Goal: Task Accomplishment & Management: Manage account settings

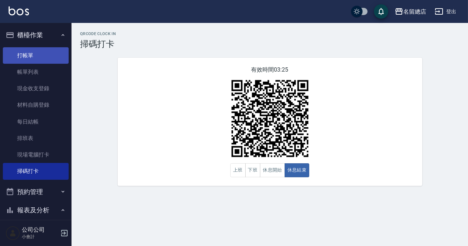
click at [32, 56] on link "打帳單" at bounding box center [36, 55] width 66 height 16
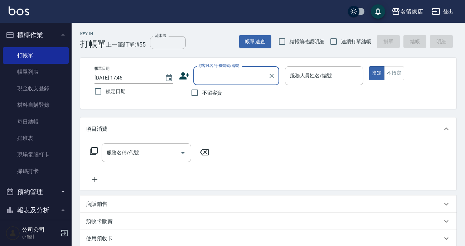
scroll to position [32, 0]
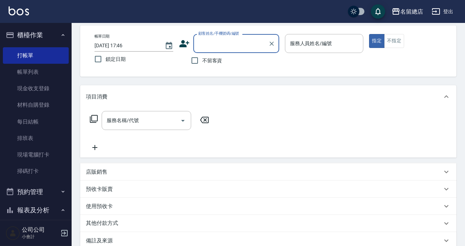
click at [113, 172] on div "店販銷售" at bounding box center [264, 172] width 356 height 8
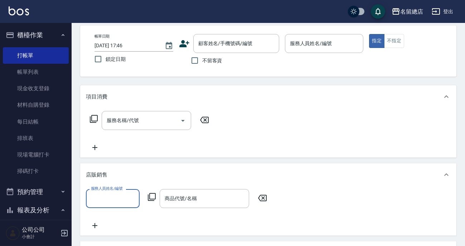
scroll to position [0, 0]
click at [108, 194] on input "服務人員姓名/編號" at bounding box center [112, 198] width 47 height 13
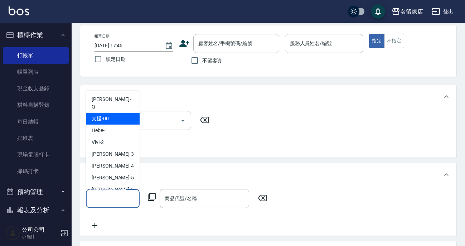
click at [100, 115] on span "支援 -00" at bounding box center [100, 119] width 17 height 8
type input "支援-00"
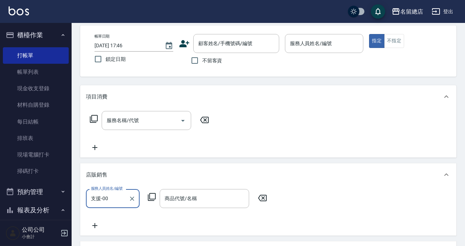
click at [193, 198] on div "商品代號/名稱 商品代號/名稱" at bounding box center [203, 198] width 89 height 19
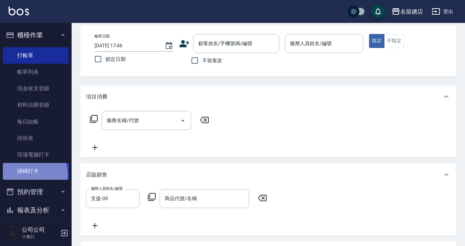
click at [31, 175] on link "掃碼打卡" at bounding box center [36, 171] width 66 height 16
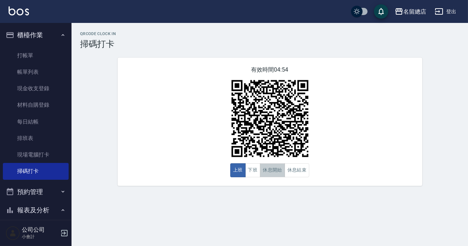
click at [279, 176] on button "休息開始" at bounding box center [272, 170] width 25 height 14
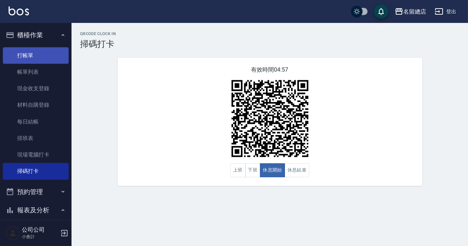
click at [26, 53] on link "打帳單" at bounding box center [36, 55] width 66 height 16
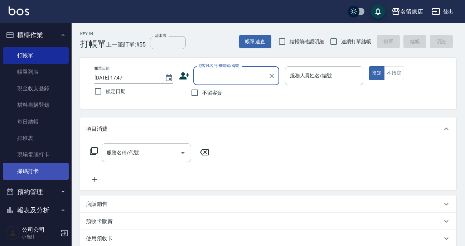
click at [34, 171] on link "掃碼打卡" at bounding box center [36, 171] width 66 height 16
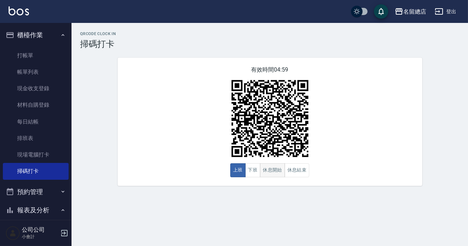
click at [281, 171] on button "休息開始" at bounding box center [272, 170] width 25 height 14
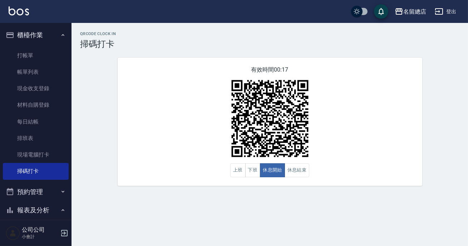
click at [449, 118] on div "QRcode Clock In 掃碼打卡 有效時間 00:17 上班 下班 休息開始 休息結束" at bounding box center [270, 108] width 397 height 154
click at [290, 169] on button "休息結束" at bounding box center [297, 170] width 25 height 14
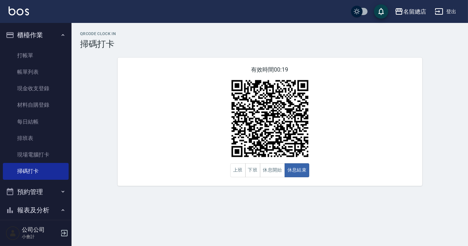
click at [467, 159] on div "QRcode Clock In 掃碼打卡 有效時間 00:19 上班 下班 休息開始 休息結束" at bounding box center [270, 108] width 397 height 154
click at [422, 134] on div "有效時間 00:17 上班 下班 休息開始 休息結束" at bounding box center [270, 122] width 305 height 128
click at [279, 171] on button "休息開始" at bounding box center [272, 170] width 25 height 14
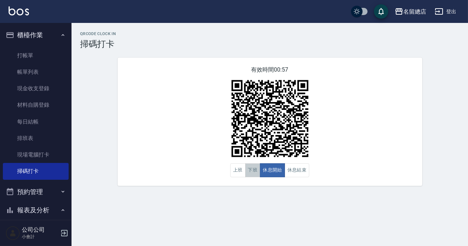
click at [251, 175] on button "下班" at bounding box center [252, 170] width 15 height 14
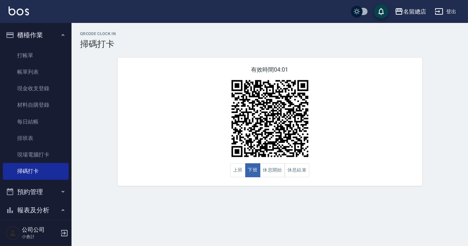
click at [418, 28] on div "QRcode Clock In 掃碼打卡 有效時間 04:01 上班 下班 休息開始 休息結束" at bounding box center [270, 108] width 397 height 171
click at [277, 168] on button "休息開始" at bounding box center [272, 170] width 25 height 14
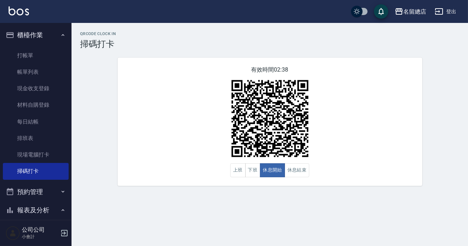
click at [429, 206] on div "QRcode Clock In 掃碼打卡 有效時間 02:38 上班 下班 休息開始 休息結束" at bounding box center [234, 123] width 468 height 246
click at [294, 235] on div "QRcode Clock In 掃碼打卡 有效時間 02:36 上班 下班 休息開始 休息結束" at bounding box center [234, 123] width 468 height 246
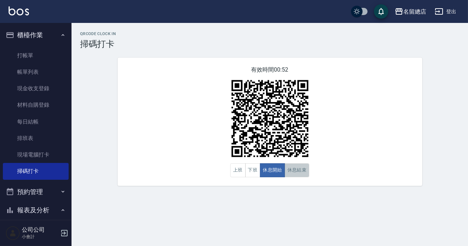
click at [293, 173] on button "休息結束" at bounding box center [297, 170] width 25 height 14
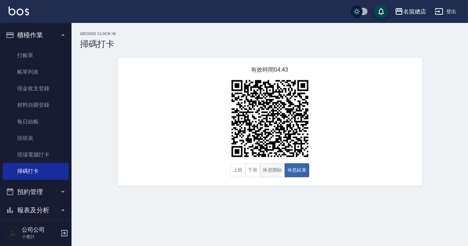
drag, startPoint x: 378, startPoint y: 172, endPoint x: 266, endPoint y: 164, distance: 111.9
click at [266, 164] on button "休息開始" at bounding box center [272, 170] width 25 height 14
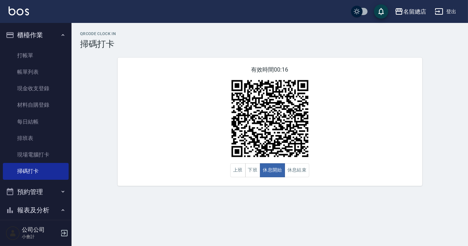
click at [298, 178] on div "有效時間 00:16 上班 下班 休息開始 休息結束" at bounding box center [270, 122] width 305 height 128
click at [296, 173] on button "休息結束" at bounding box center [297, 170] width 25 height 14
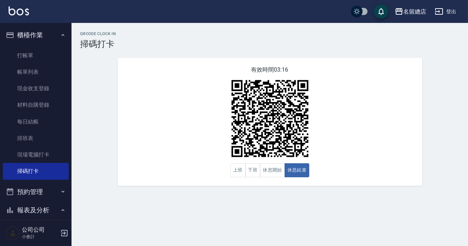
click at [280, 204] on div "QRcode Clock In 掃碼打卡 有效時間 03:16 上班 下班 休息開始 休息結束" at bounding box center [234, 123] width 468 height 246
click at [276, 174] on button "休息開始" at bounding box center [272, 170] width 25 height 14
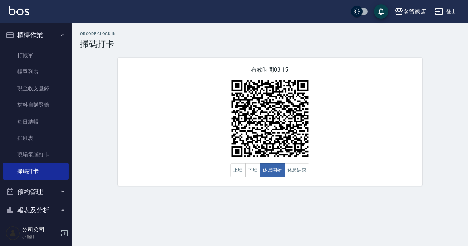
click at [364, 118] on div "有效時間 03:15 上班 下班 休息開始 休息結束" at bounding box center [270, 122] width 305 height 128
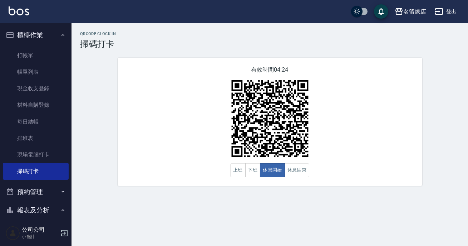
drag, startPoint x: 364, startPoint y: 118, endPoint x: 359, endPoint y: 118, distance: 4.6
click at [364, 118] on div "有效時間 04:24 上班 下班 休息開始 休息結束" at bounding box center [270, 122] width 305 height 128
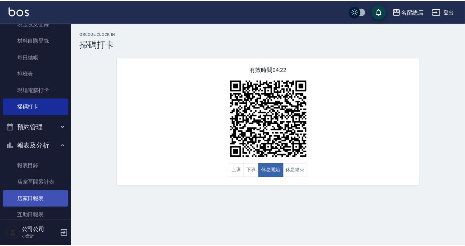
scroll to position [97, 0]
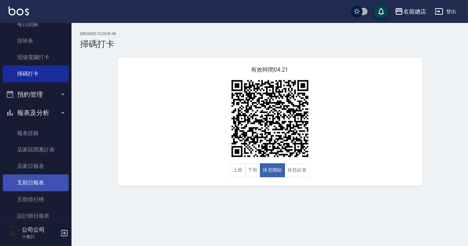
click at [36, 187] on link "互助日報表" at bounding box center [36, 182] width 66 height 16
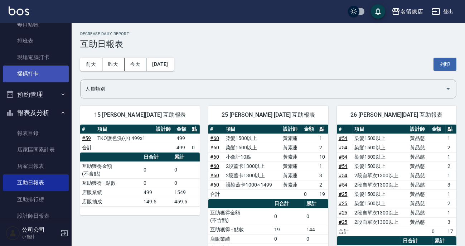
click at [35, 72] on link "掃碼打卡" at bounding box center [36, 73] width 66 height 16
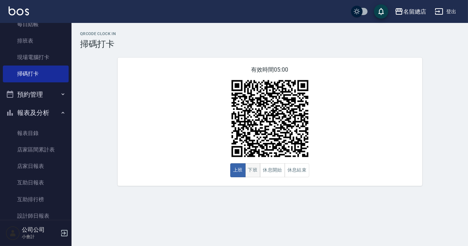
click at [255, 168] on button "下班" at bounding box center [252, 170] width 15 height 14
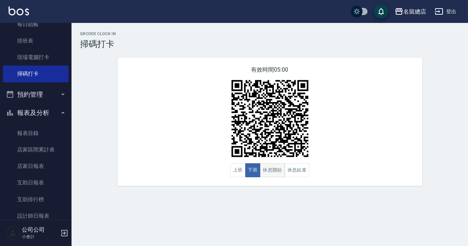
click at [273, 172] on button "休息開始" at bounding box center [272, 170] width 25 height 14
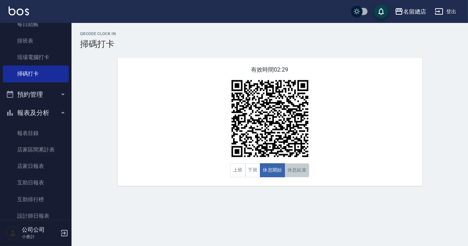
click at [294, 174] on button "休息結束" at bounding box center [297, 170] width 25 height 14
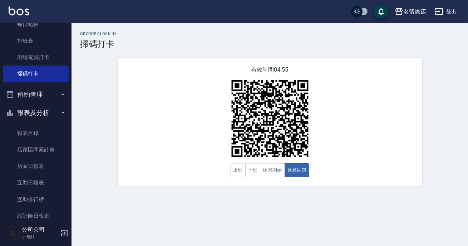
click at [306, 185] on div "有效時間 04:55 上班 下班 休息開始 休息結束" at bounding box center [270, 122] width 305 height 128
click at [284, 179] on div "有效時間 04:54 上班 下班 休息開始 休息結束" at bounding box center [270, 122] width 305 height 128
click at [280, 177] on button "休息開始" at bounding box center [272, 170] width 25 height 14
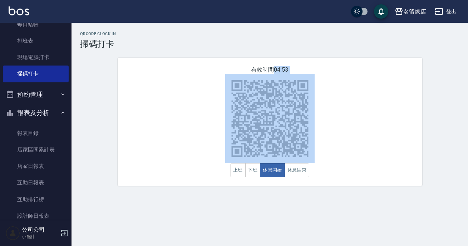
drag, startPoint x: 343, startPoint y: 177, endPoint x: 348, endPoint y: 188, distance: 12.8
click at [348, 188] on div "QRcode Clock In 掃碼打卡 有效時間 04:53 上班 下班 休息開始 休息結束" at bounding box center [270, 108] width 397 height 171
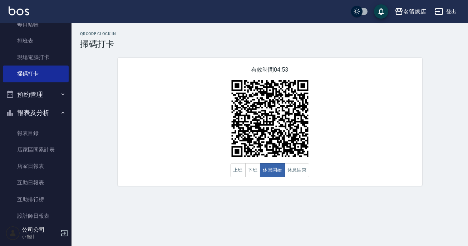
click at [377, 200] on div "QRcode Clock In 掃碼打卡 有效時間 04:53 上班 下班 休息開始 休息結束" at bounding box center [234, 123] width 468 height 246
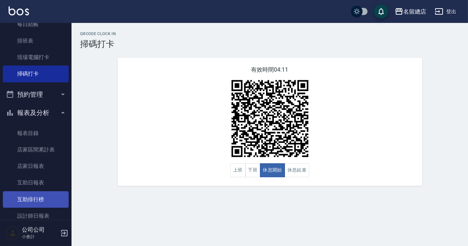
click at [51, 202] on link "互助排行榜" at bounding box center [36, 199] width 66 height 16
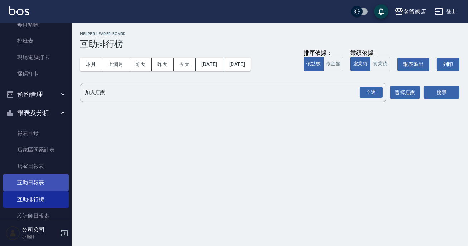
click at [50, 185] on link "互助日報表" at bounding box center [36, 182] width 66 height 16
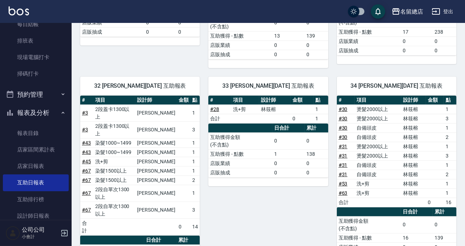
scroll to position [478, 0]
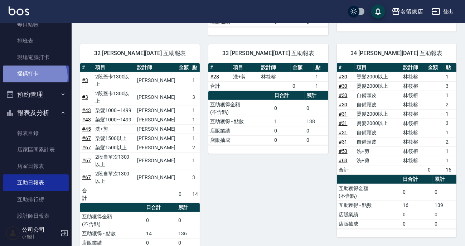
click at [34, 77] on link "掃碼打卡" at bounding box center [36, 73] width 66 height 16
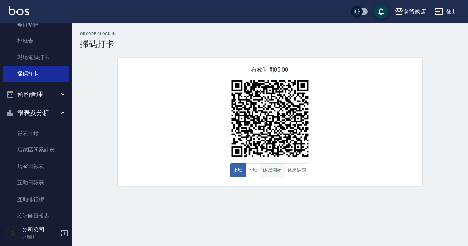
click at [284, 167] on button "休息開始" at bounding box center [272, 170] width 25 height 14
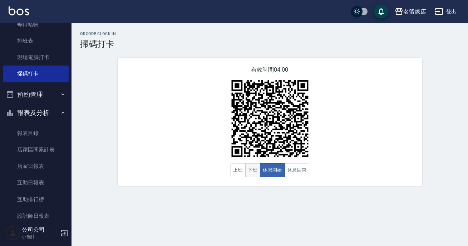
click at [249, 166] on button "下班" at bounding box center [252, 170] width 15 height 14
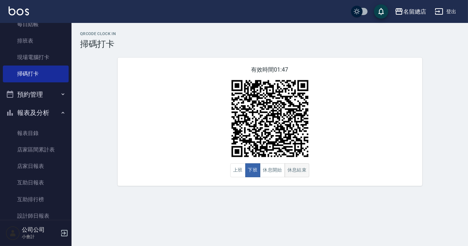
drag, startPoint x: 304, startPoint y: 172, endPoint x: 305, endPoint y: 176, distance: 4.7
click at [305, 176] on button "休息結束" at bounding box center [297, 170] width 25 height 14
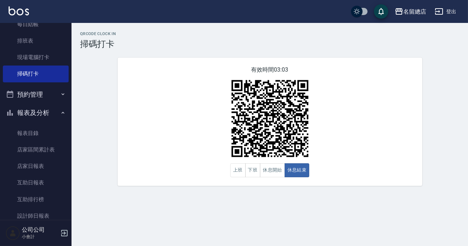
click at [333, 192] on div "QRcode Clock In 掃碼打卡 有效時間 03:03 上班 下班 休息開始 休息結束" at bounding box center [270, 108] width 397 height 171
click at [276, 177] on button "休息開始" at bounding box center [272, 170] width 25 height 14
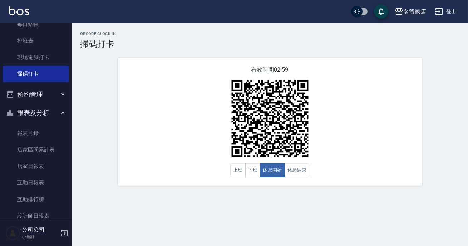
drag, startPoint x: 276, startPoint y: 177, endPoint x: 272, endPoint y: 190, distance: 13.2
click at [272, 190] on div "QRcode Clock In 掃碼打卡 有效時間 02:59 上班 下班 休息開始 休息結束" at bounding box center [270, 108] width 397 height 171
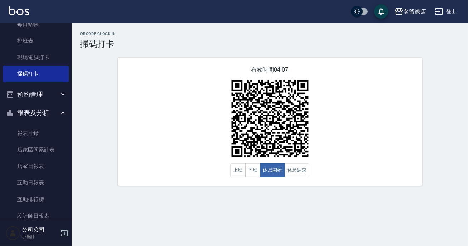
drag, startPoint x: 269, startPoint y: 190, endPoint x: 315, endPoint y: 196, distance: 46.9
click at [319, 215] on div "QRcode Clock In 掃碼打卡 有效時間 04:07 上班 下班 休息開始 休息結束" at bounding box center [234, 123] width 468 height 246
click at [301, 174] on button "休息結束" at bounding box center [297, 170] width 25 height 14
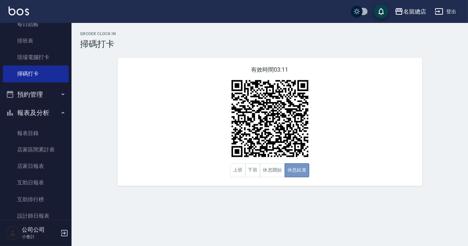
drag, startPoint x: 299, startPoint y: 176, endPoint x: 0, endPoint y: 131, distance: 302.4
click at [271, 167] on div "上班 下班 休息開始 休息結束" at bounding box center [269, 170] width 79 height 14
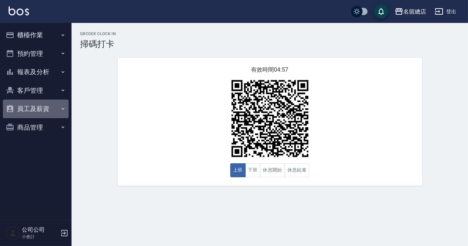
click at [36, 102] on button "員工及薪資" at bounding box center [36, 108] width 66 height 19
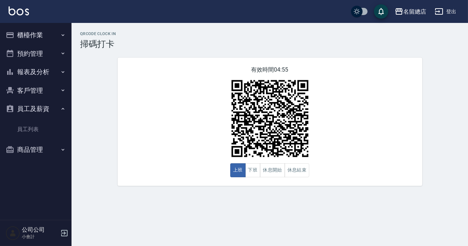
click at [27, 33] on button "櫃檯作業" at bounding box center [36, 35] width 66 height 19
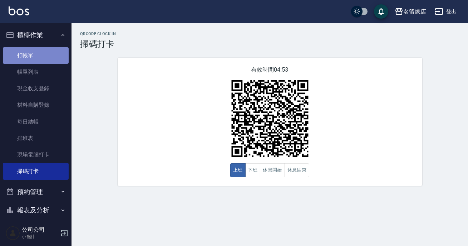
click at [39, 53] on link "打帳單" at bounding box center [36, 55] width 66 height 16
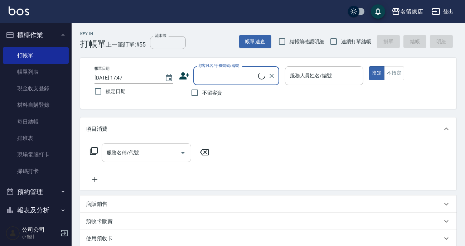
click at [131, 150] on div "服務名稱/代號 服務名稱/代號" at bounding box center [146, 152] width 89 height 19
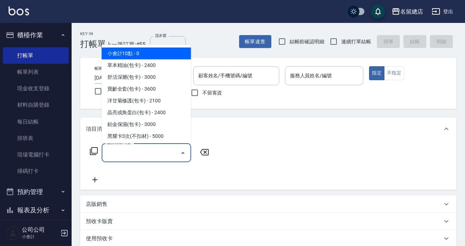
scroll to position [65, 0]
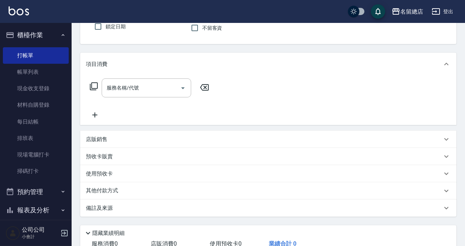
click at [89, 143] on div "店販銷售" at bounding box center [268, 139] width 376 height 17
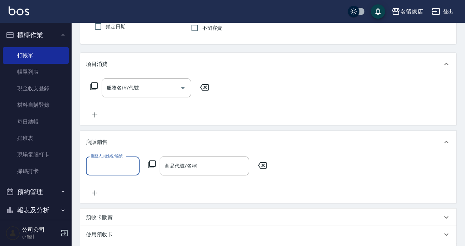
scroll to position [0, 0]
click at [104, 161] on input "服務人員姓名/編號" at bounding box center [112, 165] width 47 height 13
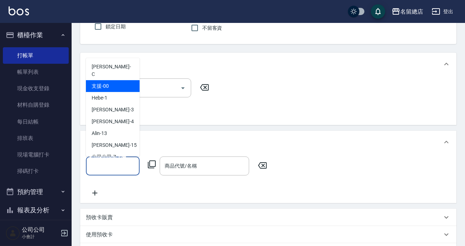
click at [108, 80] on div "支援 -00" at bounding box center [113, 86] width 54 height 12
type input "支援-00"
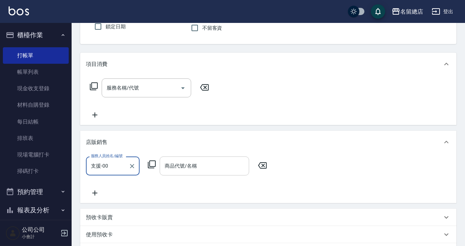
click at [194, 164] on div "商品代號/名稱 商品代號/名稱" at bounding box center [203, 165] width 89 height 19
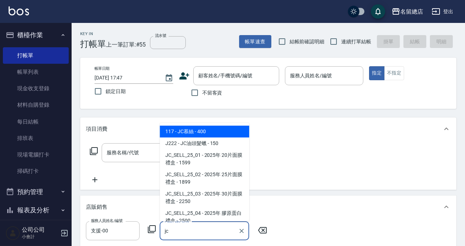
type input "jc"
click at [202, 36] on div "Key In 打帳單 上一筆訂單:#55 流水號 流水號 帳單速查 結帳前確認明細 連續打單結帳 掛單 結帳 明細" at bounding box center [264, 36] width 384 height 26
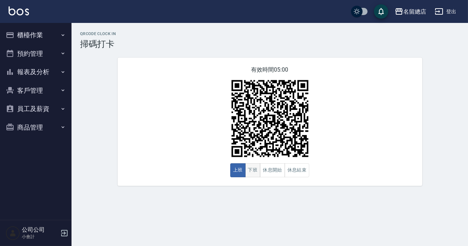
click at [248, 173] on button "下班" at bounding box center [252, 170] width 15 height 14
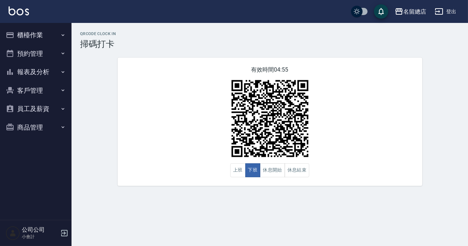
click at [36, 124] on button "商品管理" at bounding box center [36, 127] width 66 height 19
click at [56, 75] on button "報表及分析" at bounding box center [36, 72] width 66 height 19
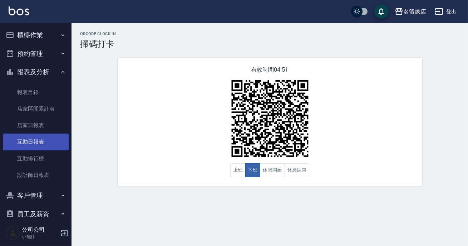
click at [37, 148] on link "互助日報表" at bounding box center [36, 141] width 66 height 16
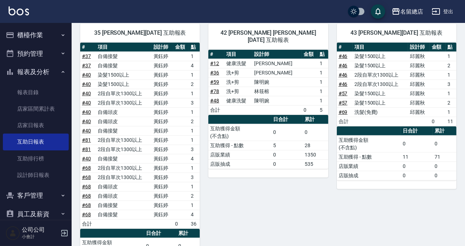
scroll to position [812, 0]
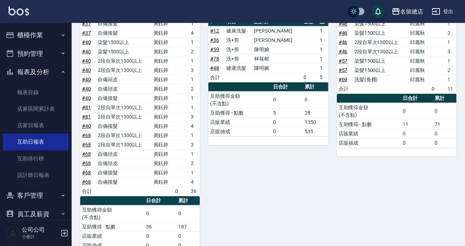
click at [26, 32] on button "櫃檯作業" at bounding box center [36, 35] width 66 height 19
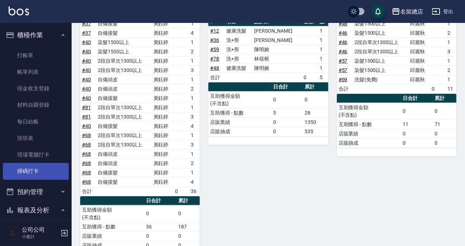
click at [54, 169] on link "掃碼打卡" at bounding box center [36, 171] width 66 height 16
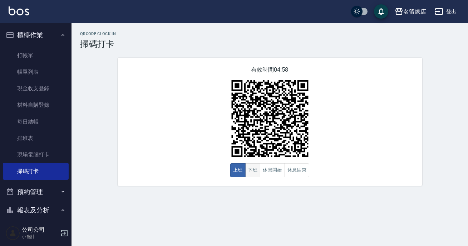
click at [254, 170] on button "下班" at bounding box center [252, 170] width 15 height 14
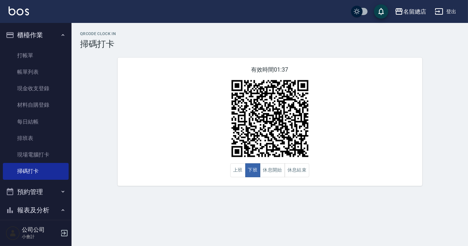
click at [64, 235] on icon "button" at bounding box center [64, 233] width 9 height 9
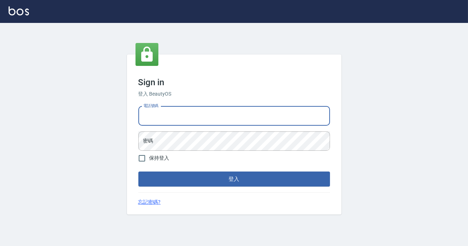
click at [156, 111] on div "電話號碼 電話號碼" at bounding box center [234, 115] width 192 height 19
type input "0989886729"
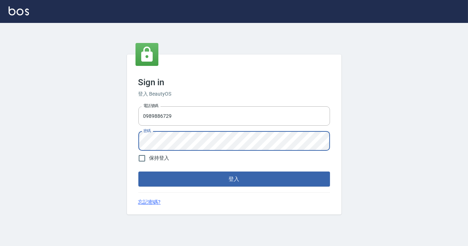
click at [138, 171] on button "登入" at bounding box center [234, 178] width 192 height 15
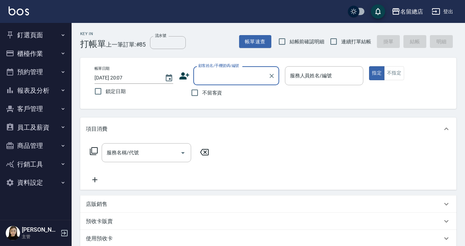
click at [39, 87] on button "報表及分析" at bounding box center [36, 90] width 66 height 19
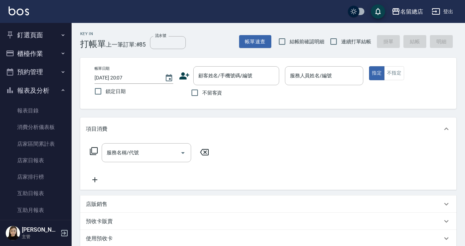
click at [31, 32] on button "釘選頁面" at bounding box center [36, 35] width 66 height 19
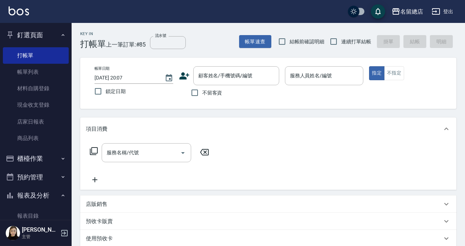
click at [34, 164] on button "櫃檯作業" at bounding box center [36, 158] width 66 height 19
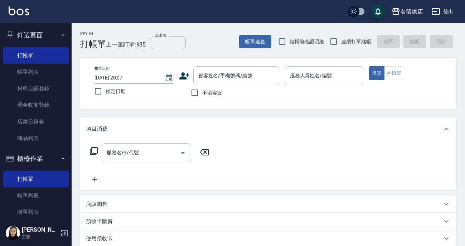
click at [35, 157] on button "櫃檯作業" at bounding box center [36, 158] width 66 height 19
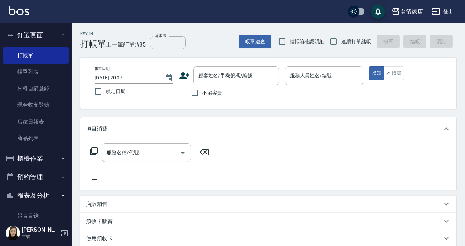
scroll to position [32, 0]
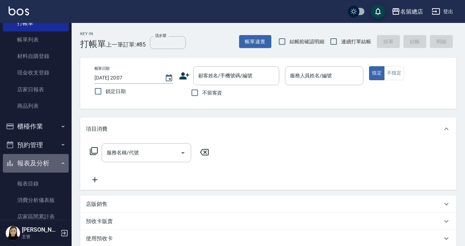
click at [36, 158] on button "報表及分析" at bounding box center [36, 163] width 66 height 19
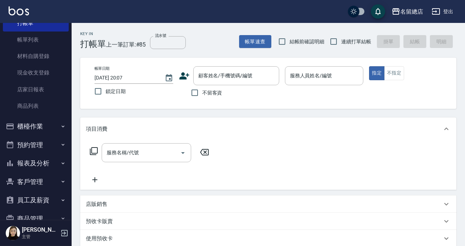
click at [33, 126] on button "櫃檯作業" at bounding box center [36, 126] width 66 height 19
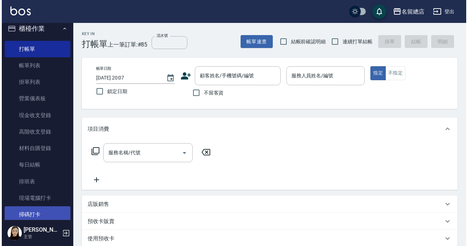
scroll to position [195, 0]
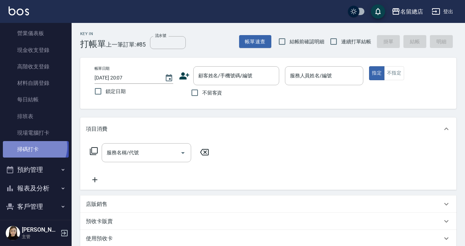
click at [33, 147] on link "掃碼打卡" at bounding box center [36, 149] width 66 height 16
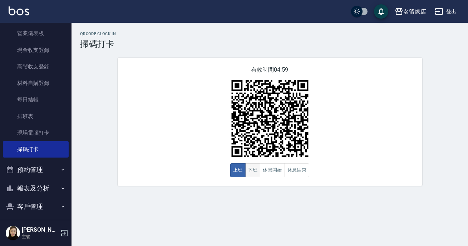
click at [256, 166] on button "下班" at bounding box center [252, 170] width 15 height 14
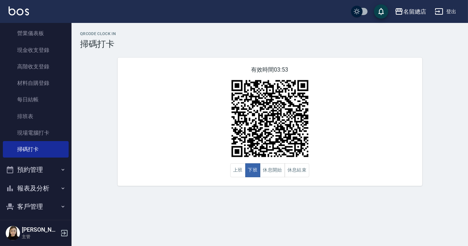
scroll to position [227, 0]
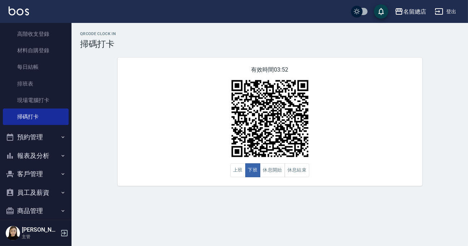
click at [36, 143] on button "預約管理" at bounding box center [36, 137] width 66 height 19
click at [33, 142] on button "預約管理" at bounding box center [36, 137] width 66 height 19
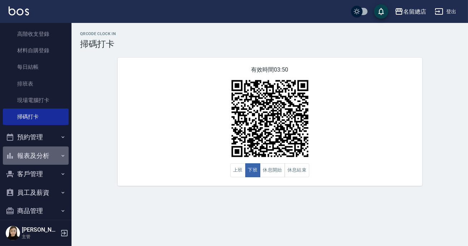
click at [48, 157] on button "報表及分析" at bounding box center [36, 155] width 66 height 19
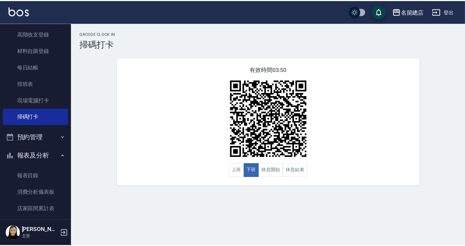
scroll to position [293, 0]
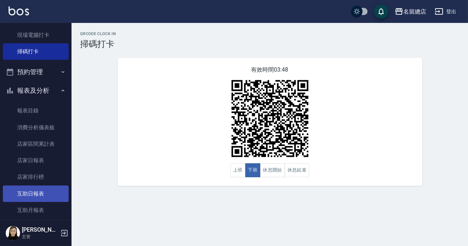
click at [48, 195] on link "互助日報表" at bounding box center [36, 193] width 66 height 16
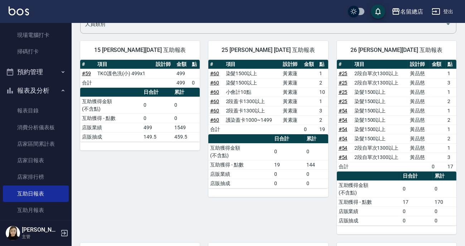
scroll to position [32, 0]
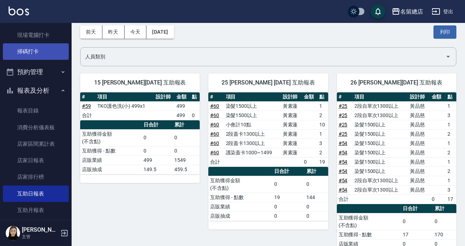
click at [36, 47] on link "掃碼打卡" at bounding box center [36, 51] width 66 height 16
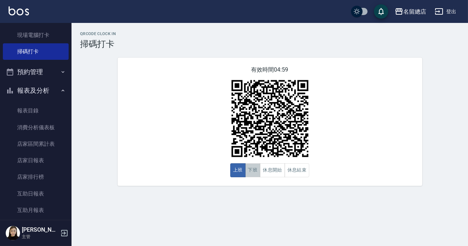
click at [255, 169] on button "下班" at bounding box center [252, 170] width 15 height 14
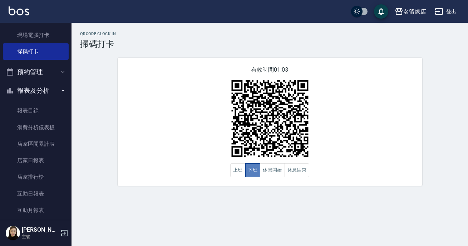
click at [255, 169] on button "下班" at bounding box center [252, 170] width 15 height 14
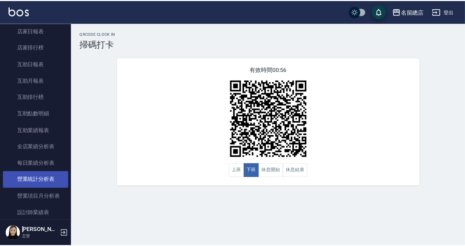
scroll to position [455, 0]
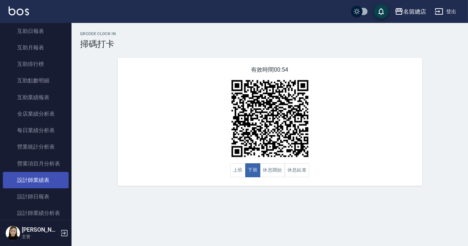
click at [25, 185] on link "設計師業績表" at bounding box center [36, 180] width 66 height 16
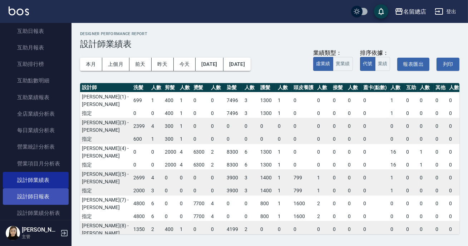
click at [46, 190] on link "設計師日報表" at bounding box center [36, 196] width 66 height 16
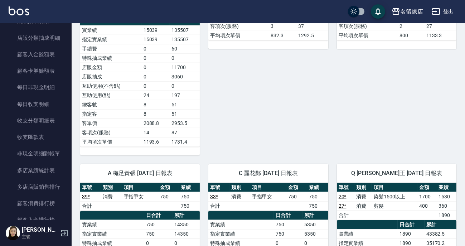
scroll to position [957, 0]
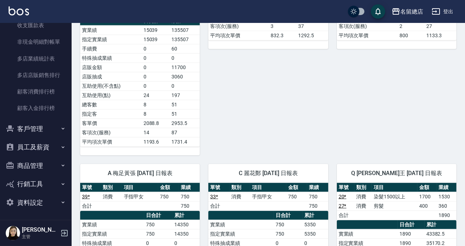
click at [57, 142] on button "員工及薪資" at bounding box center [36, 147] width 66 height 19
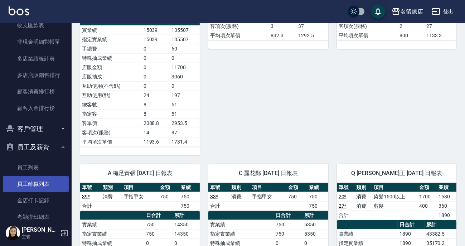
scroll to position [989, 0]
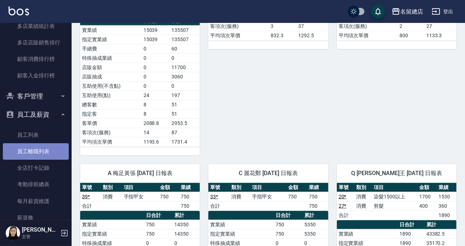
click at [36, 149] on link "員工離職列表" at bounding box center [36, 151] width 66 height 16
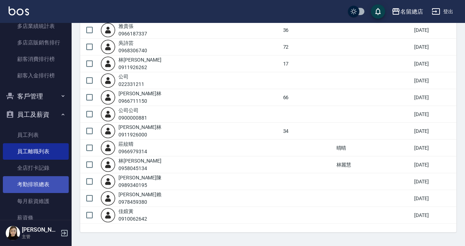
scroll to position [1078, 0]
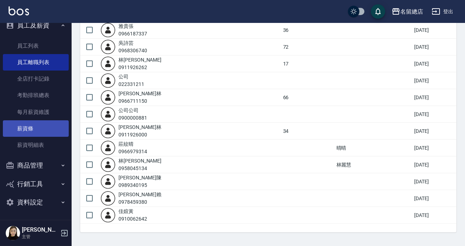
click at [41, 126] on link "薪資條" at bounding box center [36, 128] width 66 height 16
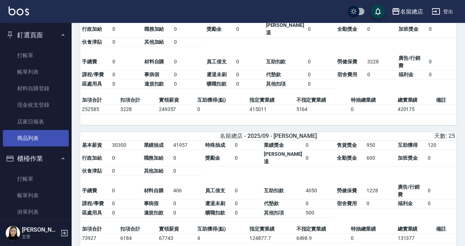
click at [36, 132] on link "商品列表" at bounding box center [36, 138] width 66 height 16
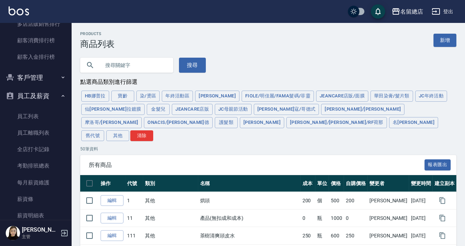
scroll to position [1040, 0]
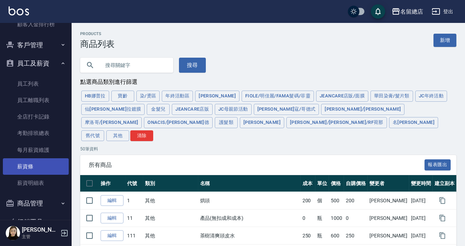
click at [38, 168] on link "薪資條" at bounding box center [36, 166] width 66 height 16
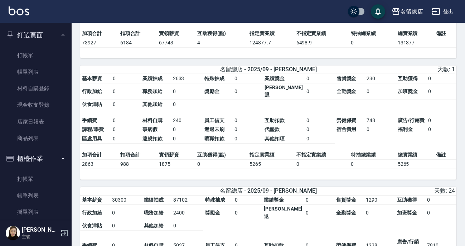
scroll to position [585, 0]
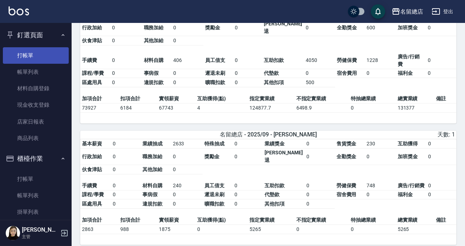
click at [23, 54] on link "打帳單" at bounding box center [36, 55] width 66 height 16
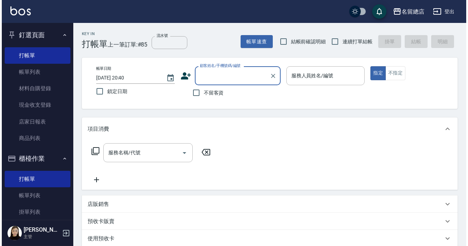
scroll to position [32, 0]
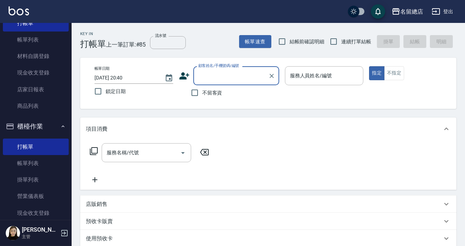
click at [64, 234] on icon "button" at bounding box center [64, 233] width 6 height 6
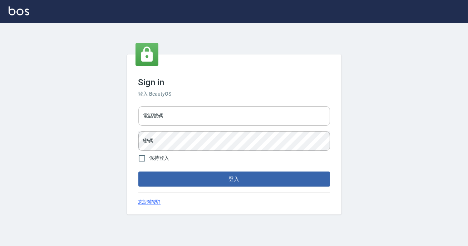
click at [211, 120] on input "電話號碼" at bounding box center [234, 115] width 192 height 19
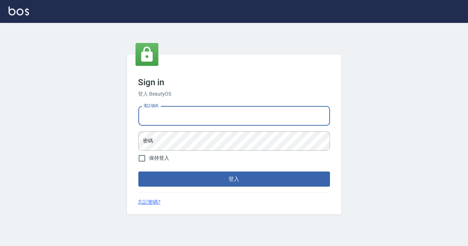
type input "0900000991"
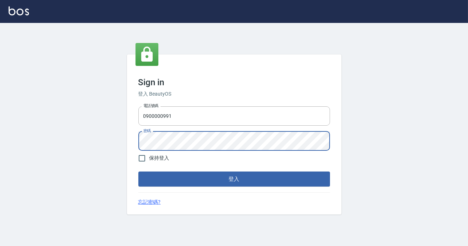
click at [138, 171] on button "登入" at bounding box center [234, 178] width 192 height 15
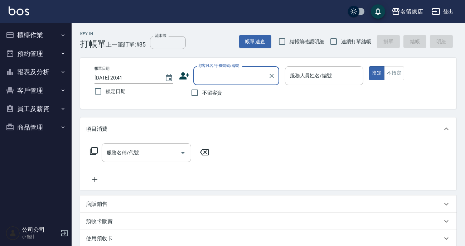
click at [43, 38] on button "櫃檯作業" at bounding box center [36, 35] width 66 height 19
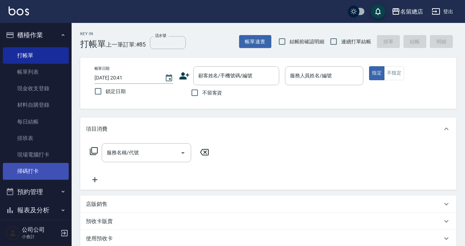
click at [30, 172] on link "掃碼打卡" at bounding box center [36, 171] width 66 height 16
